Goal: Task Accomplishment & Management: Manage account settings

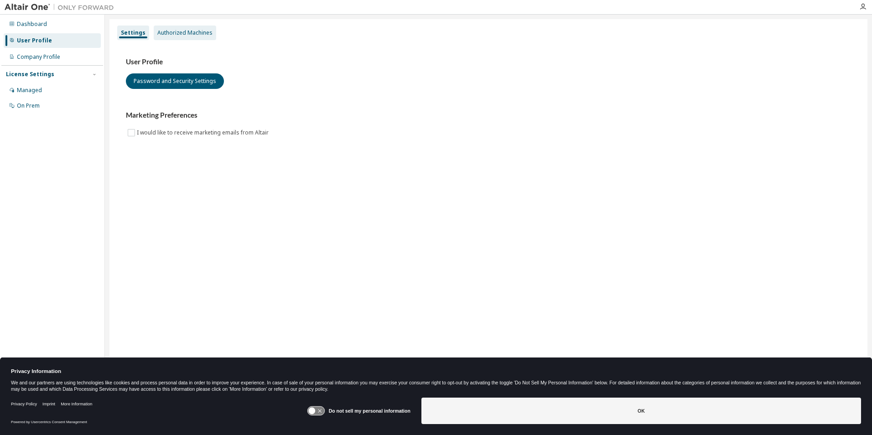
click at [184, 34] on div "Authorized Machines" at bounding box center [184, 32] width 55 height 7
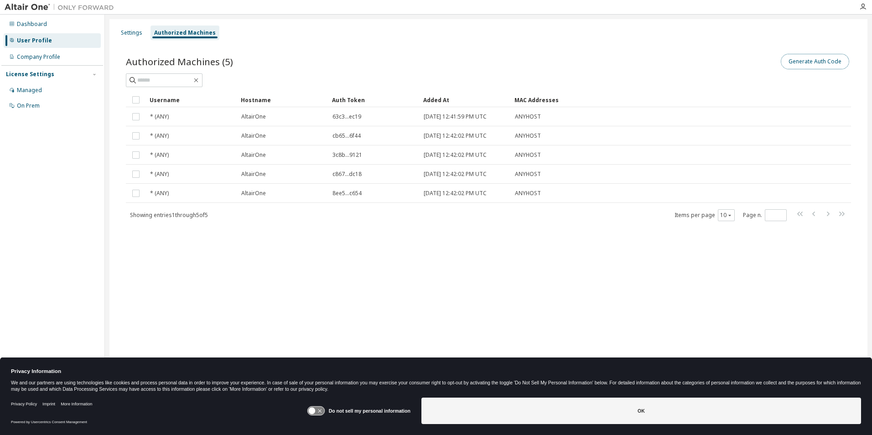
click at [804, 58] on button "Generate Auth Code" at bounding box center [815, 62] width 68 height 16
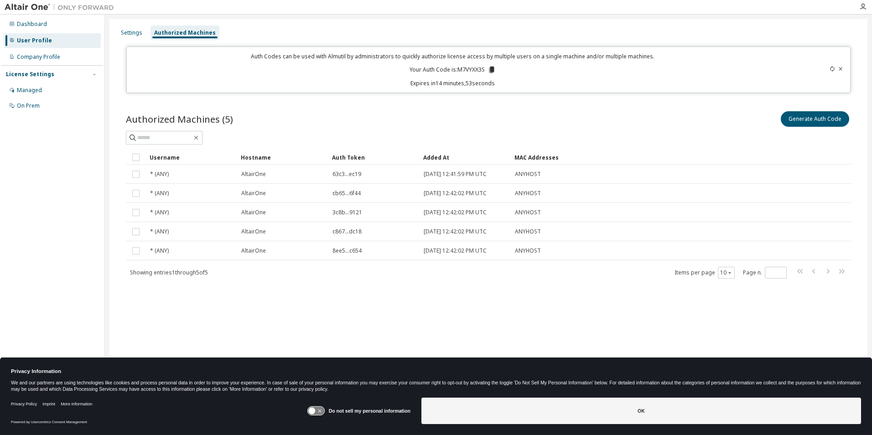
click at [492, 69] on icon at bounding box center [491, 70] width 5 height 6
click at [318, 286] on div "Authorized Machines (5) Generate Auth Code Clear Load Save Save As Field Operat…" at bounding box center [488, 201] width 747 height 204
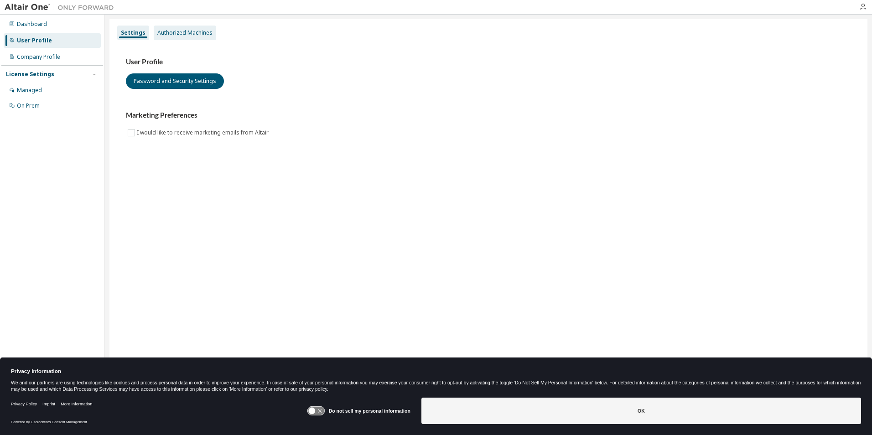
click at [191, 35] on div "Authorized Machines" at bounding box center [184, 32] width 55 height 7
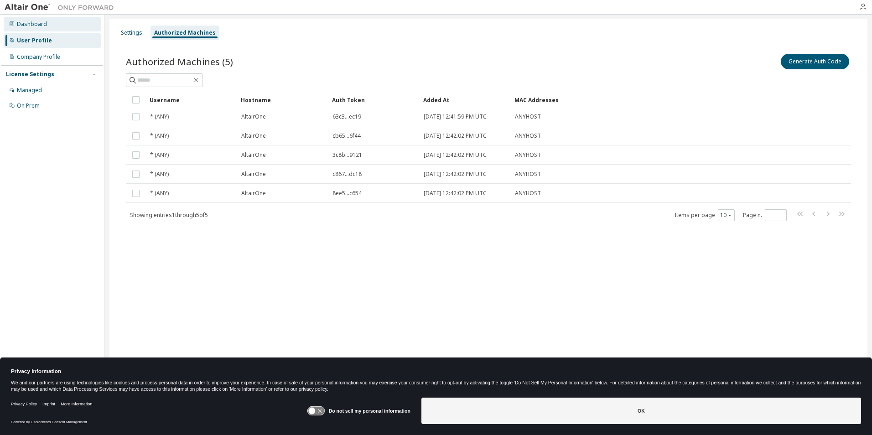
click at [30, 28] on div "Dashboard" at bounding box center [52, 24] width 97 height 15
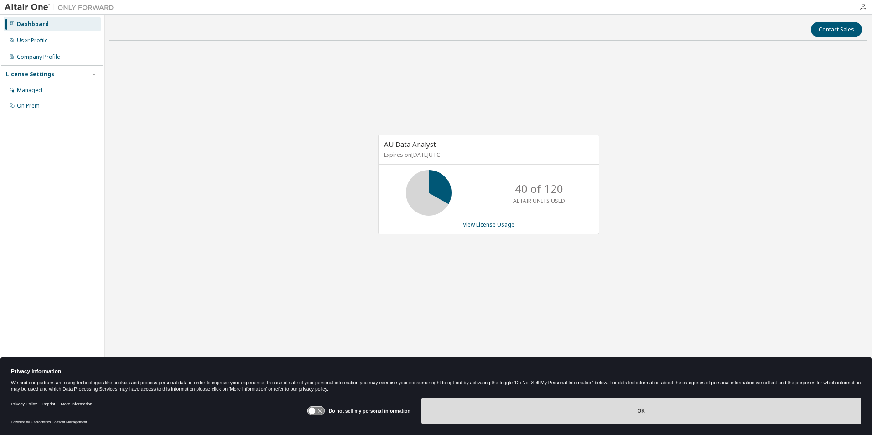
click at [608, 404] on button "OK" at bounding box center [641, 411] width 440 height 26
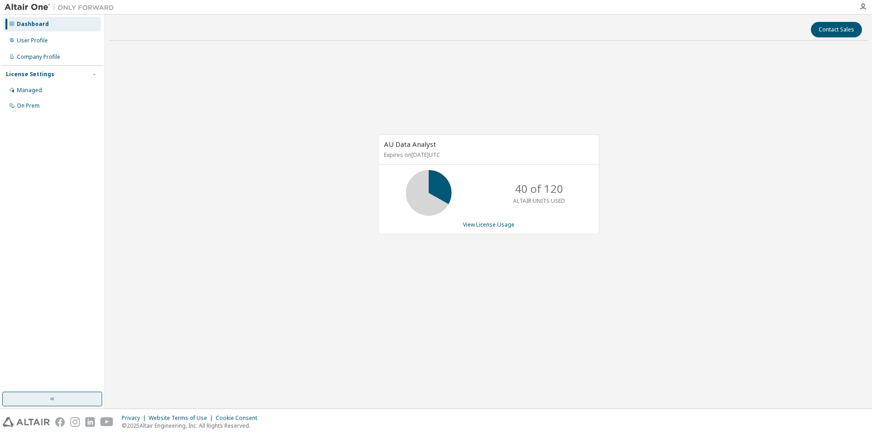
click at [56, 399] on icon "button" at bounding box center [52, 398] width 7 height 7
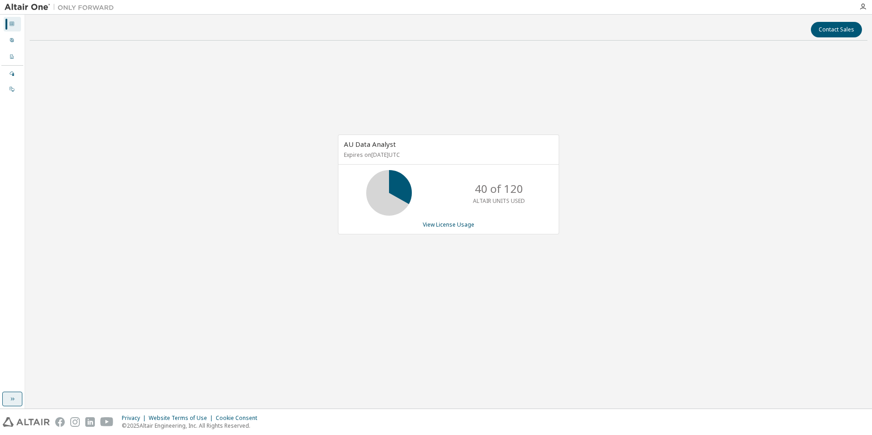
click at [28, 7] on img at bounding box center [62, 7] width 114 height 9
click at [10, 39] on icon at bounding box center [11, 39] width 5 height 5
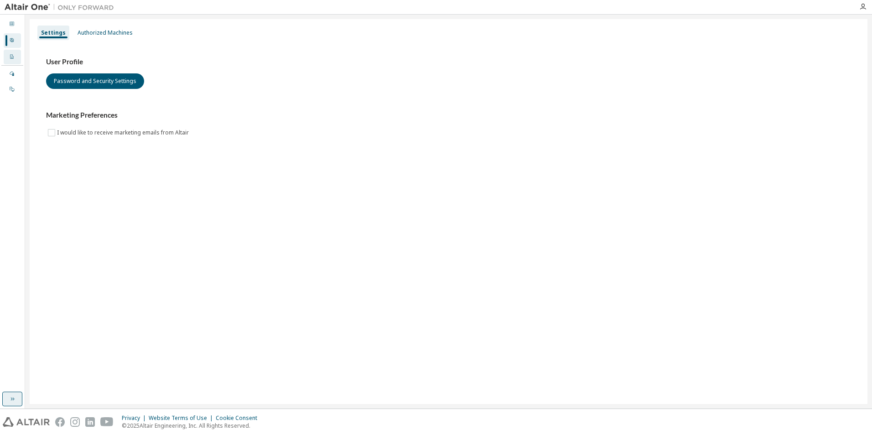
click at [13, 57] on icon at bounding box center [11, 56] width 3 height 5
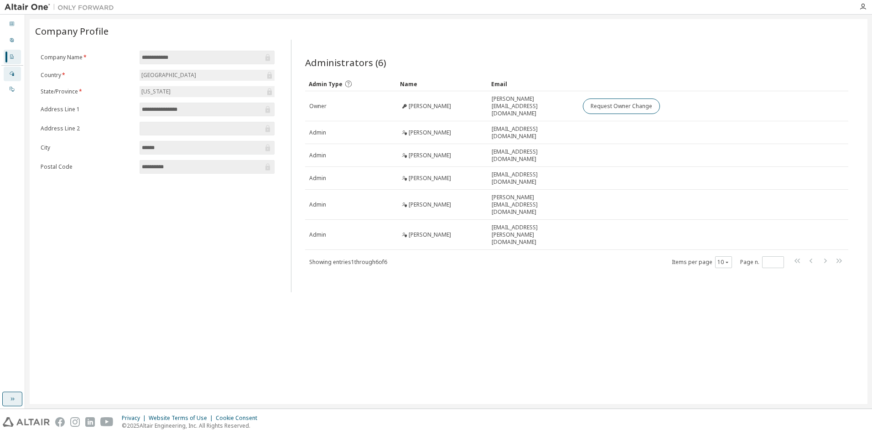
click at [5, 72] on div "Managed" at bounding box center [12, 74] width 17 height 15
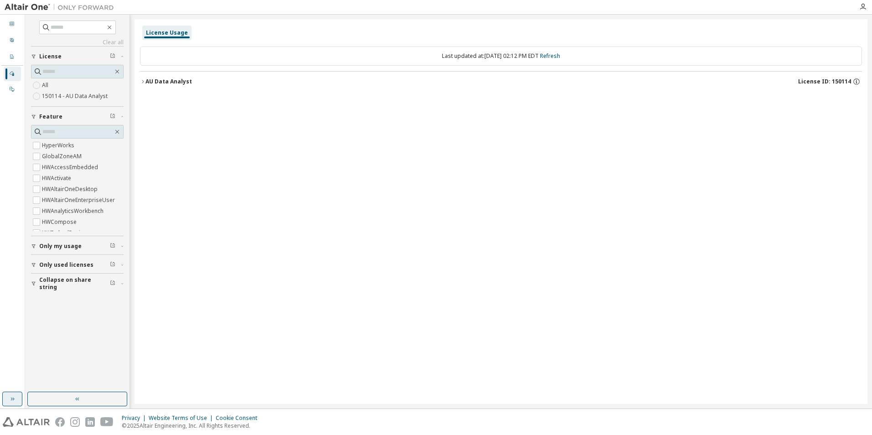
click at [53, 251] on button "Only my usage" at bounding box center [77, 246] width 93 height 20
click at [49, 289] on span "Only used licenses" at bounding box center [66, 291] width 54 height 7
click at [57, 334] on span "Collapse on share string" at bounding box center [74, 336] width 71 height 15
click at [7, 86] on div "On Prem" at bounding box center [12, 89] width 17 height 15
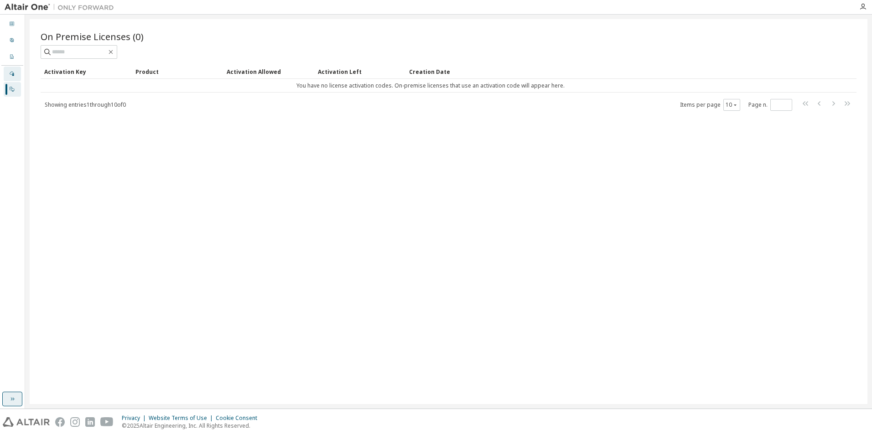
click at [15, 75] on div "Managed" at bounding box center [12, 74] width 17 height 15
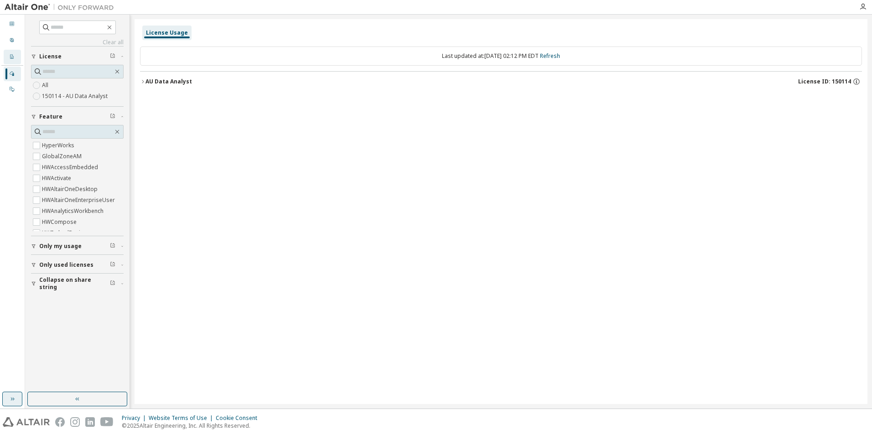
click at [11, 55] on icon at bounding box center [11, 56] width 5 height 5
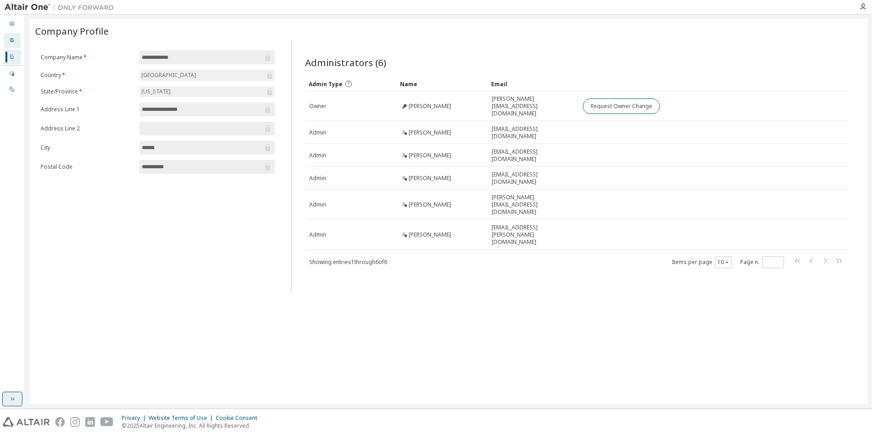
click at [16, 43] on div "User Profile" at bounding box center [12, 40] width 17 height 15
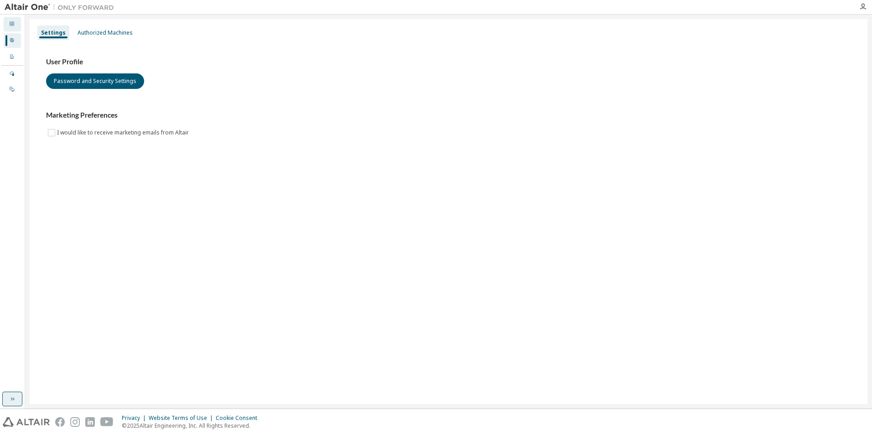
click at [14, 26] on div at bounding box center [11, 24] width 5 height 7
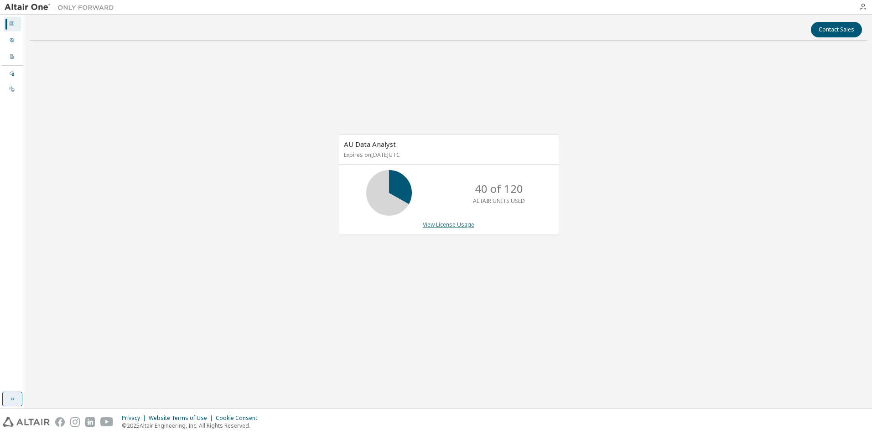
click at [448, 223] on link "View License Usage" at bounding box center [449, 225] width 52 height 8
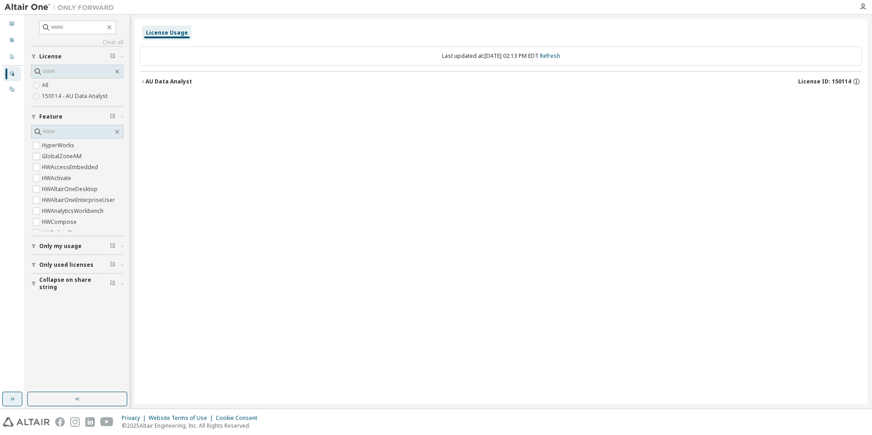
click at [145, 82] on icon "button" at bounding box center [142, 81] width 5 height 5
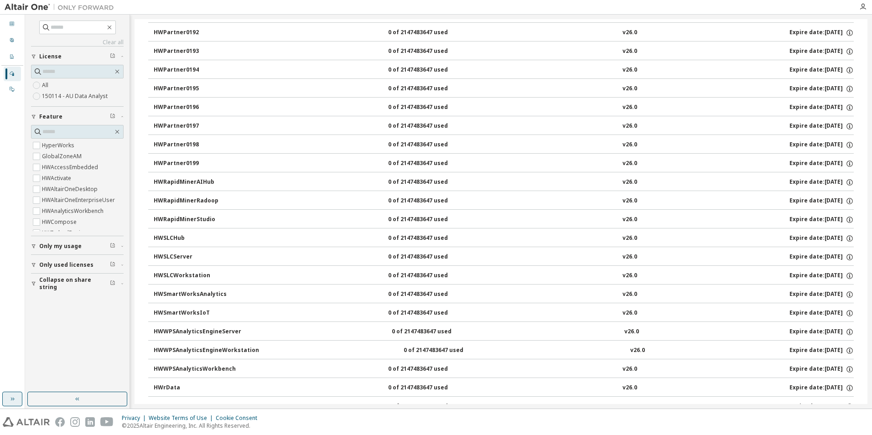
scroll to position [1142, 0]
